Goal: Contribute content: Add original content to the website for others to see

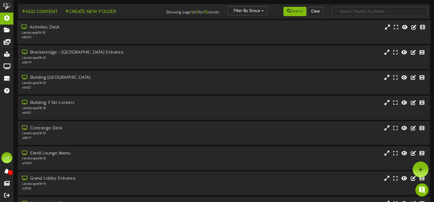
click at [108, 34] on div "Landscape ( 16:9 )" at bounding box center [103, 33] width 164 height 5
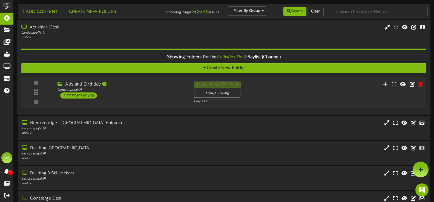
click at [141, 94] on div "Ads and Birthday Landscape ( 16:9 ) 35 messages playing" at bounding box center [121, 90] width 136 height 17
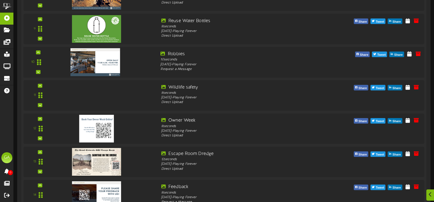
scroll to position [383, 0]
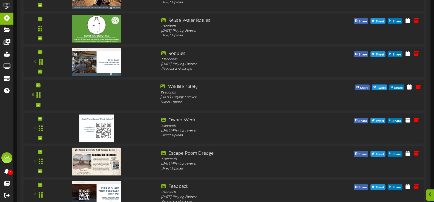
click at [100, 100] on div at bounding box center [94, 90] width 64 height 28
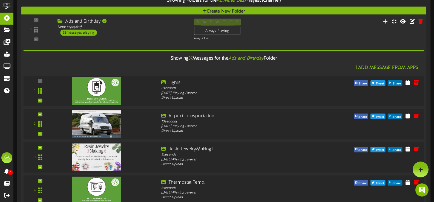
scroll to position [0, 0]
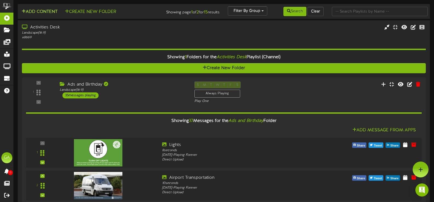
click at [42, 12] on button "Add Content" at bounding box center [39, 11] width 39 height 7
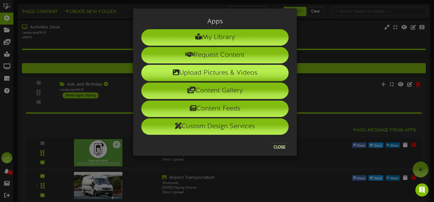
click at [238, 71] on li "Upload Pictures & Videos" at bounding box center [214, 73] width 147 height 16
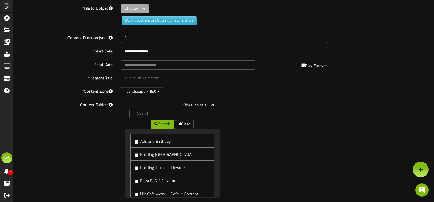
type input "**********"
type input "thumbnail_summitcountyfirerestrictionsstage1"
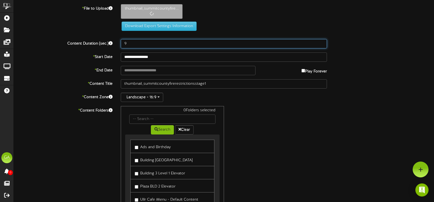
click at [321, 42] on input "9" at bounding box center [224, 43] width 206 height 9
type input "10"
click at [321, 42] on input "10" at bounding box center [224, 43] width 206 height 9
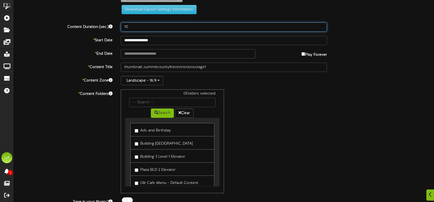
scroll to position [82, 0]
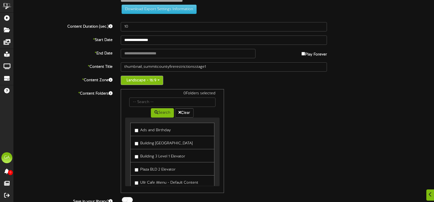
click at [149, 79] on button "Landscape - 16:9" at bounding box center [142, 80] width 42 height 9
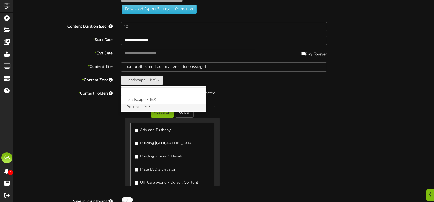
click at [144, 109] on label "Portrait - 9:16" at bounding box center [163, 107] width 85 height 7
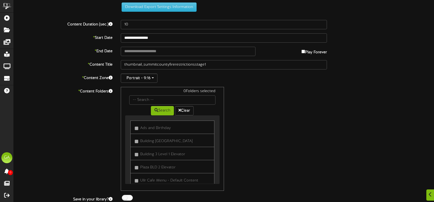
scroll to position [102, 0]
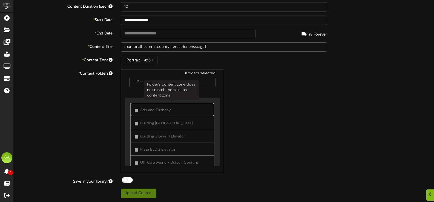
click at [139, 111] on label "Ads and Birthday" at bounding box center [153, 109] width 36 height 7
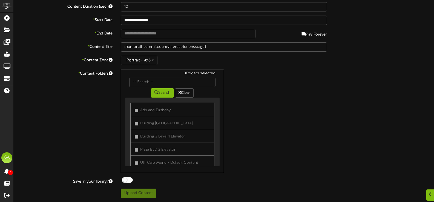
click at [313, 146] on div "0 Folders selected Search Clear Ads and Birthday" at bounding box center [224, 121] width 214 height 104
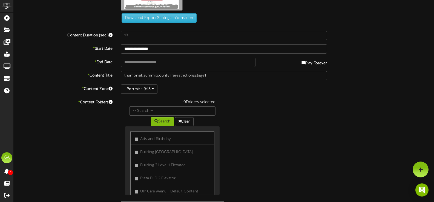
scroll to position [0, 0]
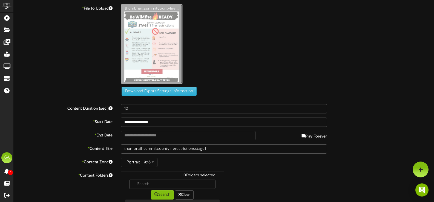
type input "**********"
type input "Untitleddesign"
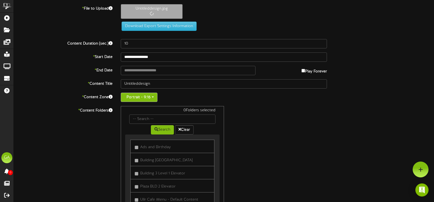
click at [149, 97] on button "Portrait - 9:16" at bounding box center [139, 97] width 37 height 9
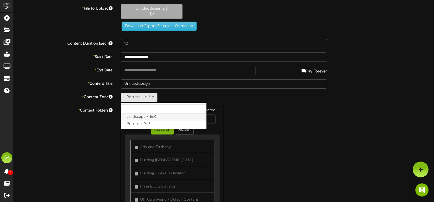
click at [141, 117] on label "Landscape - 16:9" at bounding box center [163, 117] width 85 height 7
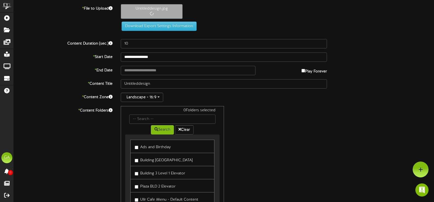
click at [303, 118] on div "0 Folders selected Search Clear Ads and Birthday Building [GEOGRAPHIC_DATA] Menu" at bounding box center [224, 158] width 214 height 104
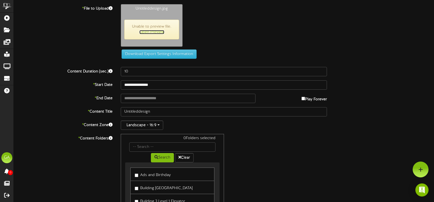
click at [144, 31] on link "Open Preview" at bounding box center [151, 32] width 25 height 4
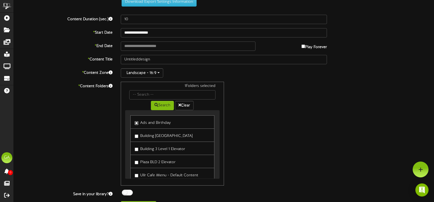
scroll to position [65, 0]
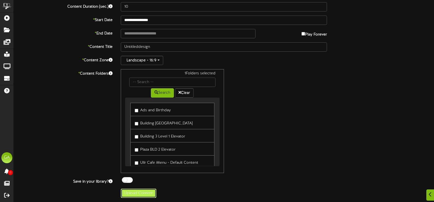
click at [138, 191] on button "Upload Content" at bounding box center [139, 193] width 36 height 9
type input "**********"
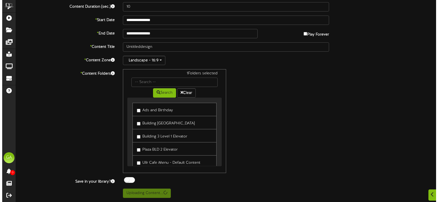
scroll to position [0, 0]
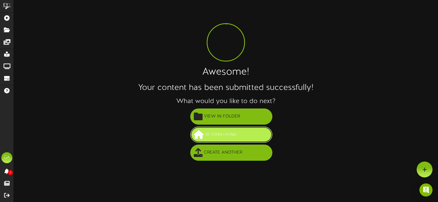
click at [235, 133] on span "Return Home" at bounding box center [221, 134] width 35 height 9
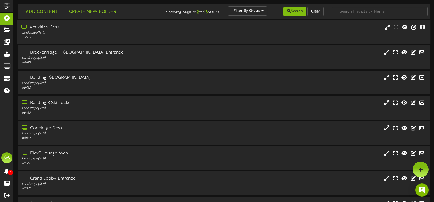
click at [88, 30] on div "Activities Desk" at bounding box center [103, 27] width 164 height 6
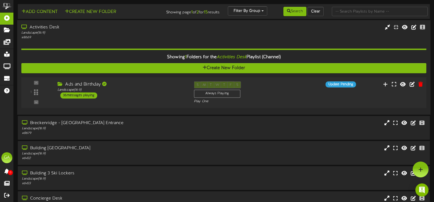
click at [137, 95] on div "Ads and Birthday Landscape ( 16:9 ) 36 messages playing" at bounding box center [121, 90] width 136 height 17
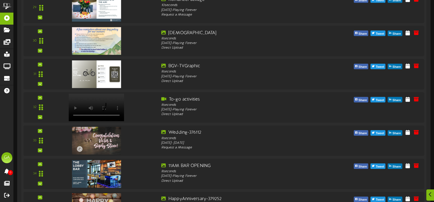
scroll to position [1202, 0]
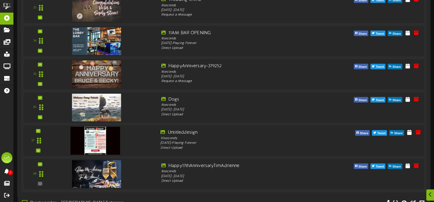
click at [109, 138] on img at bounding box center [95, 141] width 50 height 28
